Goal: Find specific page/section: Find specific page/section

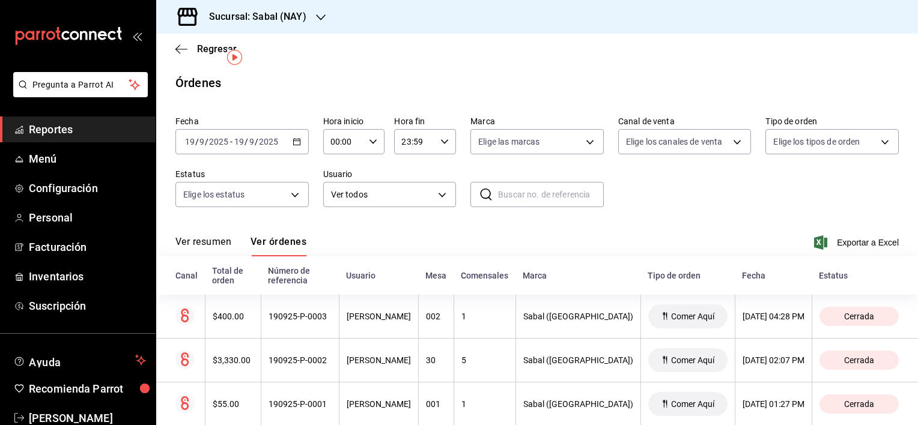
scroll to position [26, 0]
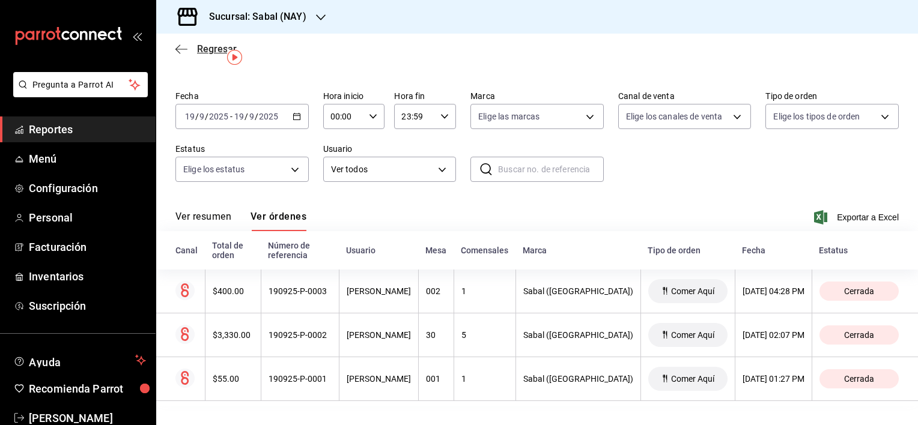
click at [177, 45] on icon "button" at bounding box center [181, 49] width 12 height 11
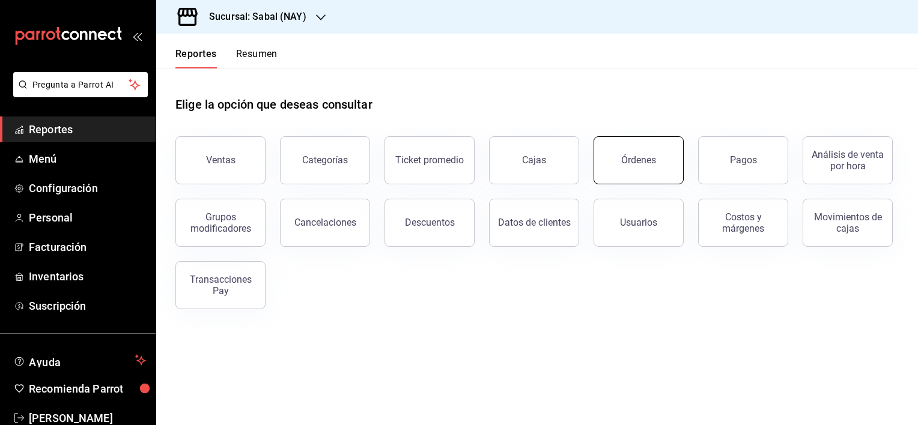
click at [661, 159] on button "Órdenes" at bounding box center [639, 160] width 90 height 48
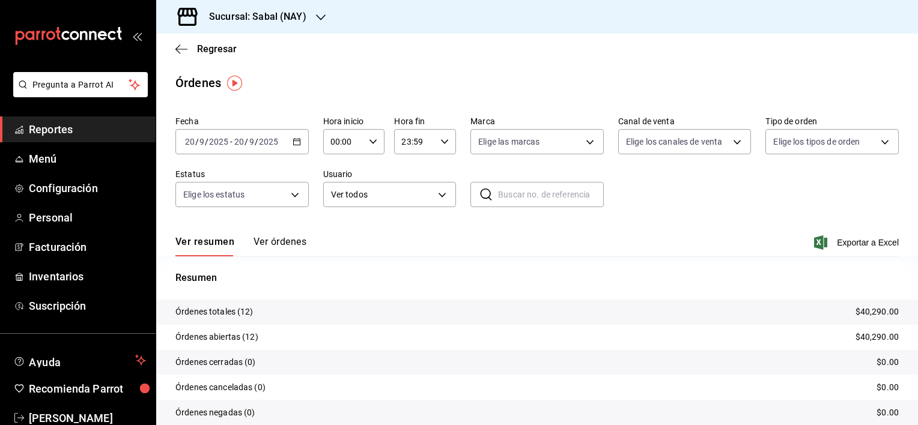
click at [296, 237] on button "Ver órdenes" at bounding box center [280, 246] width 53 height 20
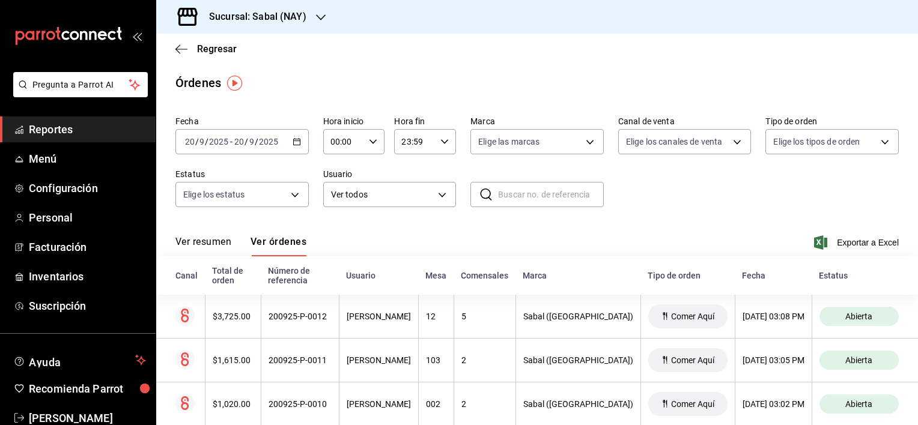
click at [682, 224] on div "Ver resumen Ver órdenes Exportar a Excel" at bounding box center [536, 239] width 723 height 35
click at [179, 48] on icon "button" at bounding box center [181, 49] width 12 height 11
